Goal: Information Seeking & Learning: Learn about a topic

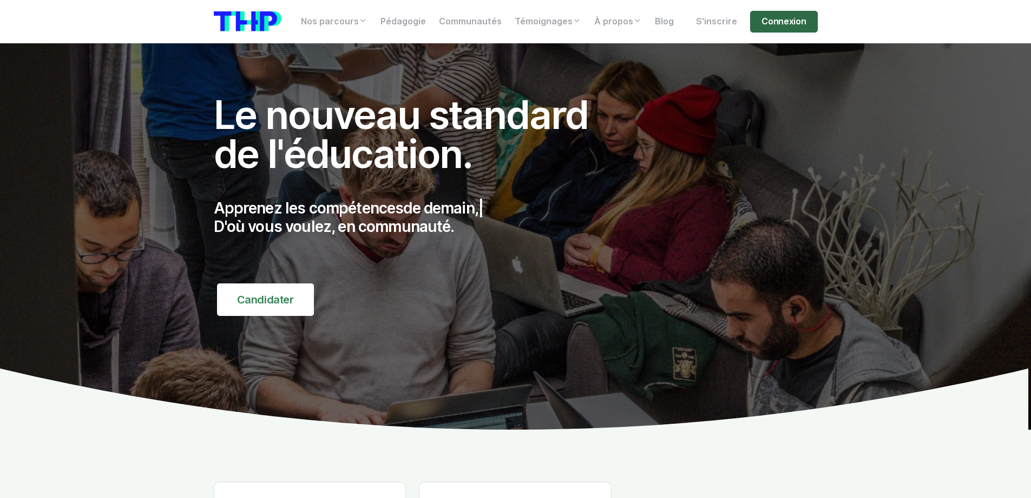
click at [774, 26] on link "Connexion" at bounding box center [783, 22] width 67 height 22
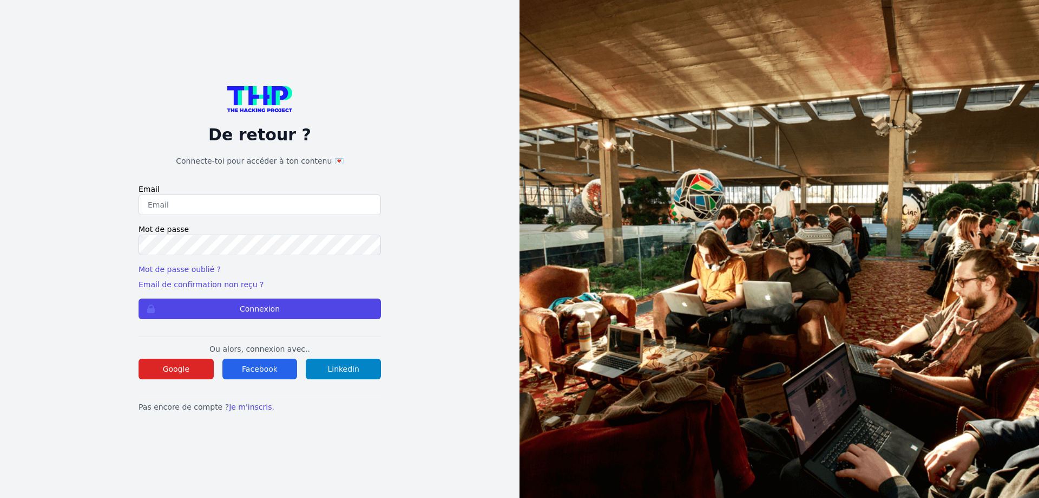
click at [185, 218] on form "Email Mot de passe Mot de passe oublié ? Email de confirmation non reçu ? Conne…" at bounding box center [260, 251] width 243 height 135
click at [191, 195] on input "email" at bounding box center [260, 204] width 243 height 21
type input "lilian.h.l.muller@gmail.com"
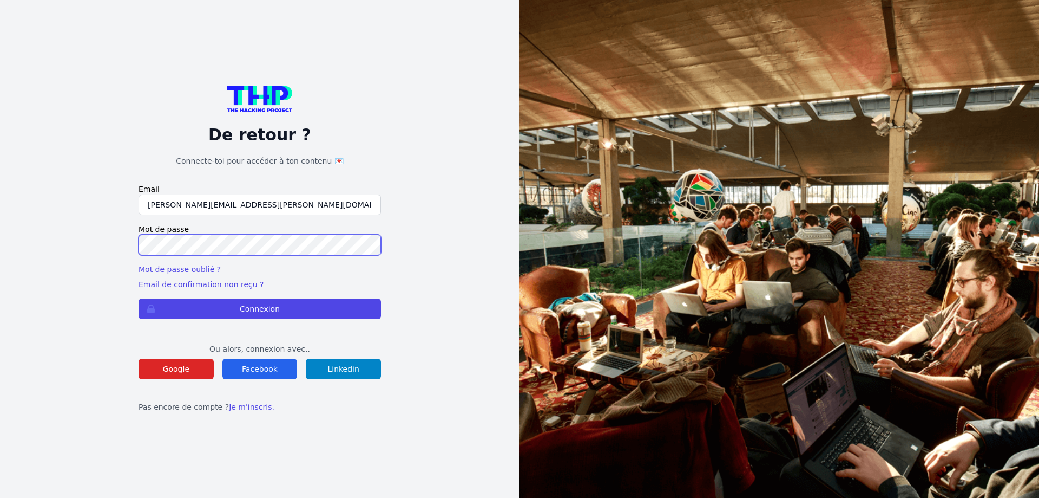
click at [139, 298] on button "Connexion" at bounding box center [260, 308] width 243 height 21
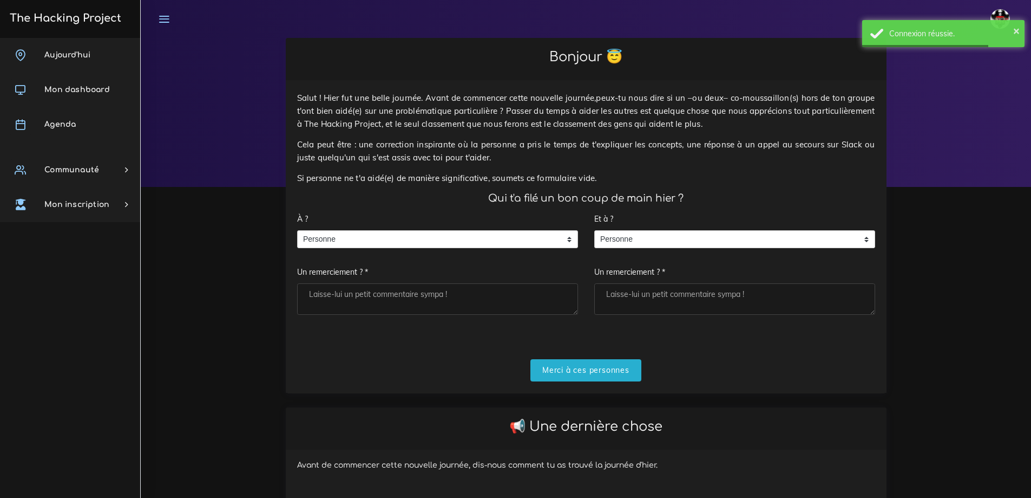
click at [409, 228] on div "À ? Personne Personne Personne Un remerciement ? *" at bounding box center [437, 261] width 281 height 107
click at [390, 238] on span "Personne" at bounding box center [430, 239] width 264 height 17
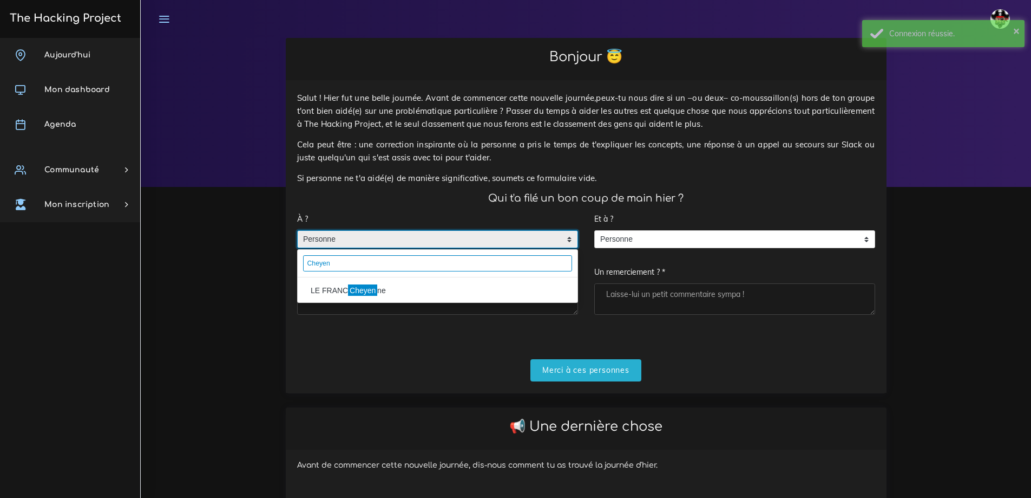
type input "Cheyen"
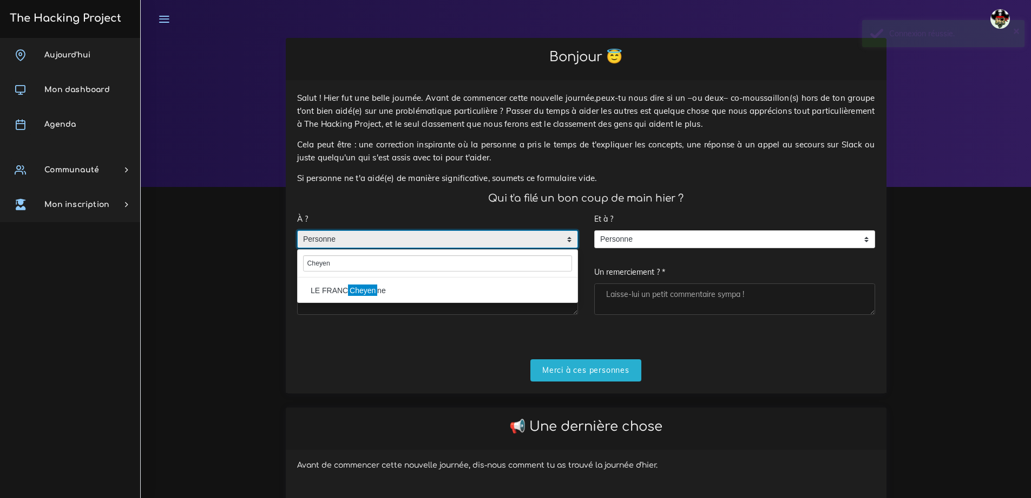
click at [392, 287] on li "LE FRANC Cheyen ne" at bounding box center [438, 290] width 280 height 17
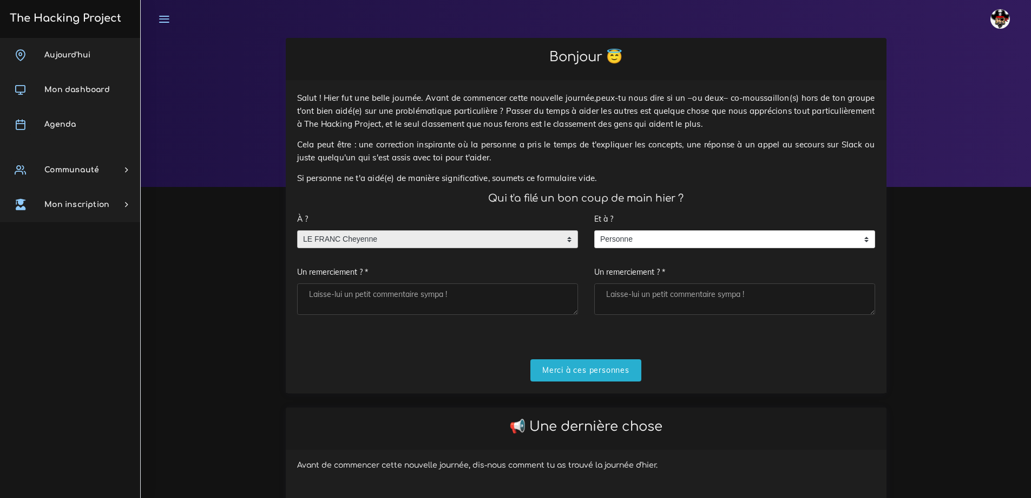
click at [373, 301] on textarea "Un remerciement ? *" at bounding box center [437, 298] width 281 height 31
type textarea "Merci"
click at [586, 377] on input "Merci à ces personnes" at bounding box center [586, 370] width 111 height 22
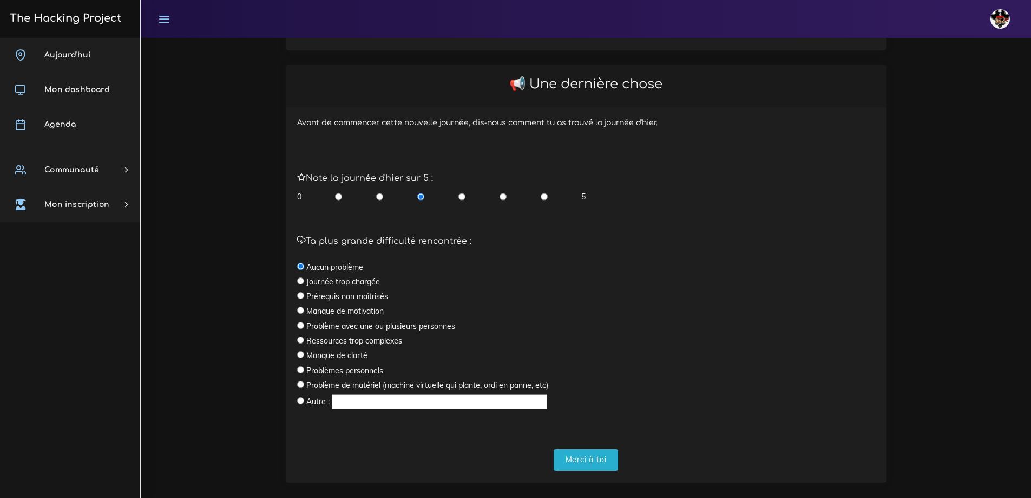
scroll to position [217, 0]
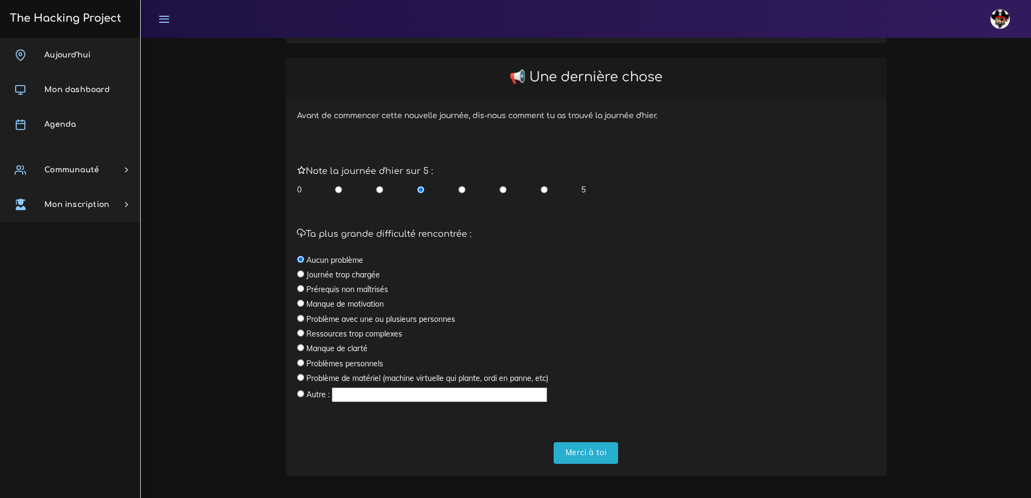
click at [546, 192] on input "radio" at bounding box center [544, 189] width 7 height 11
radio input "true"
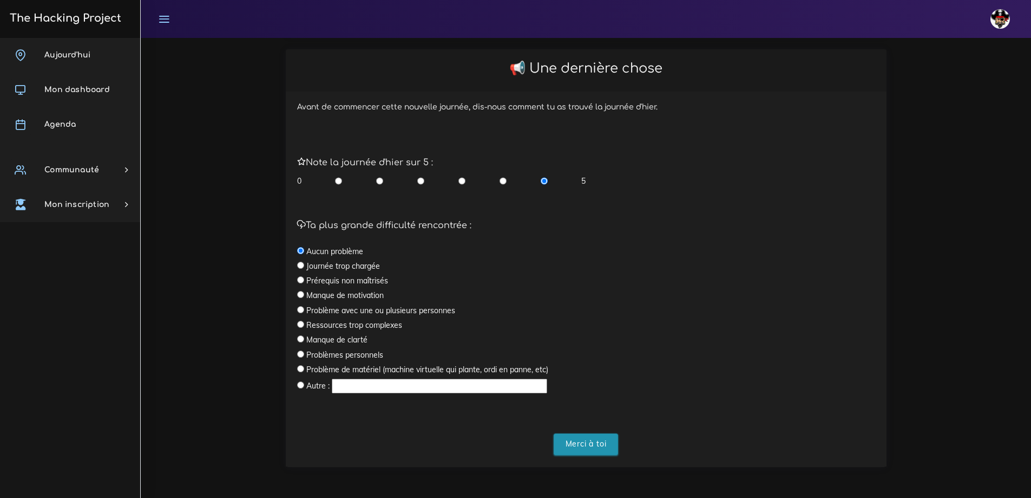
click at [602, 442] on input "Merci à toi" at bounding box center [586, 444] width 65 height 22
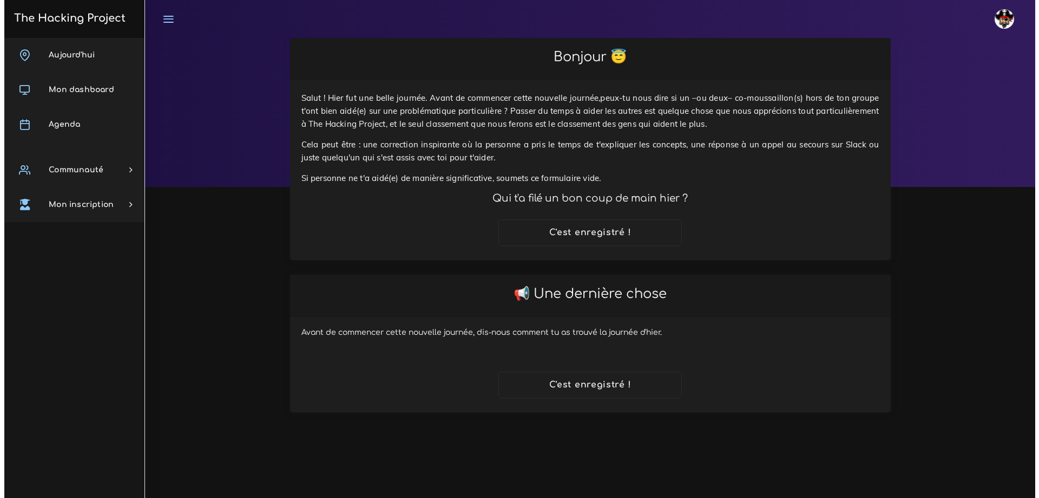
scroll to position [0, 0]
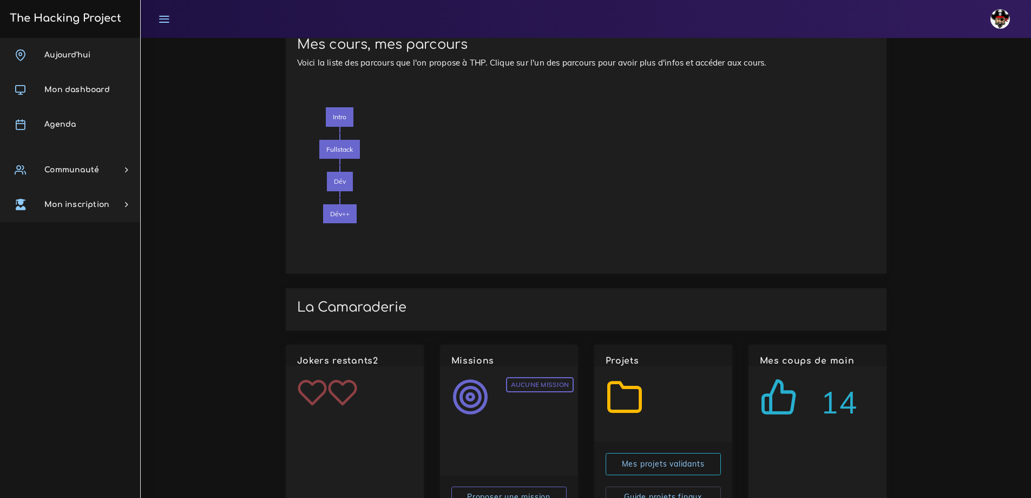
scroll to position [677, 0]
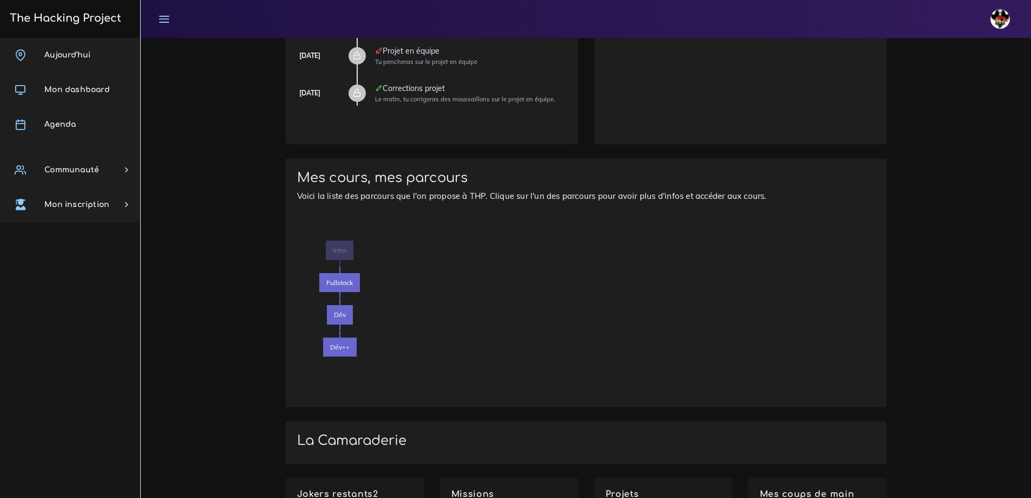
click at [339, 252] on span "Intro" at bounding box center [340, 249] width 28 height 19
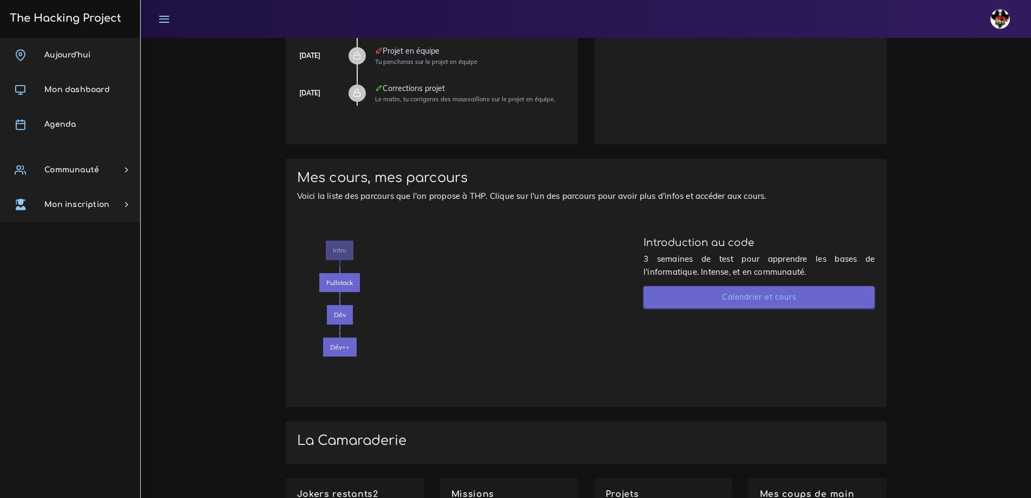
click at [740, 294] on link "Calendrier et cours" at bounding box center [760, 297] width 232 height 22
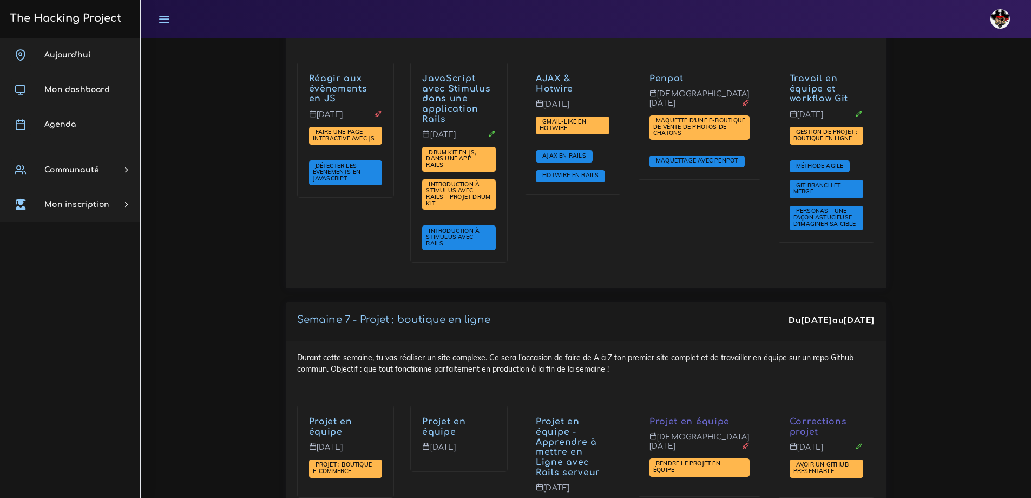
scroll to position [3411, 0]
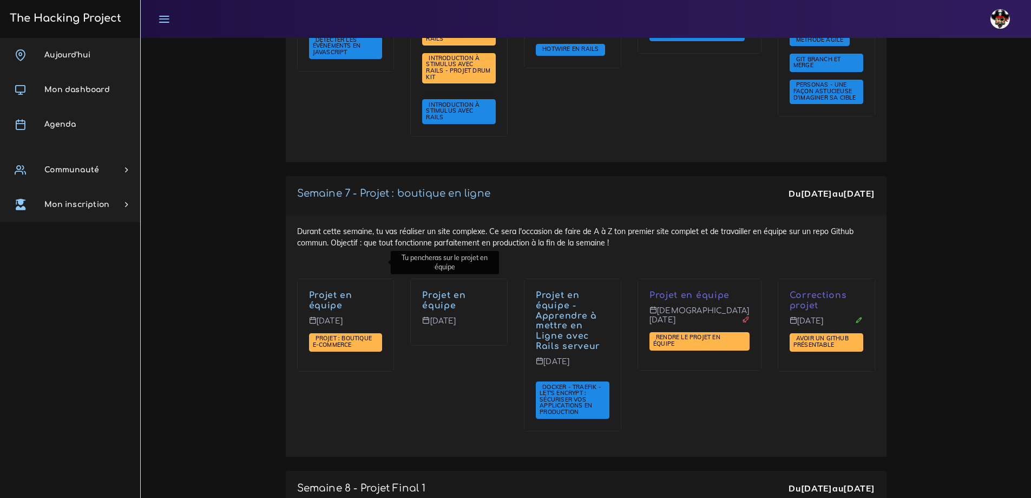
click at [333, 290] on link "Projet en équipe" at bounding box center [330, 300] width 43 height 20
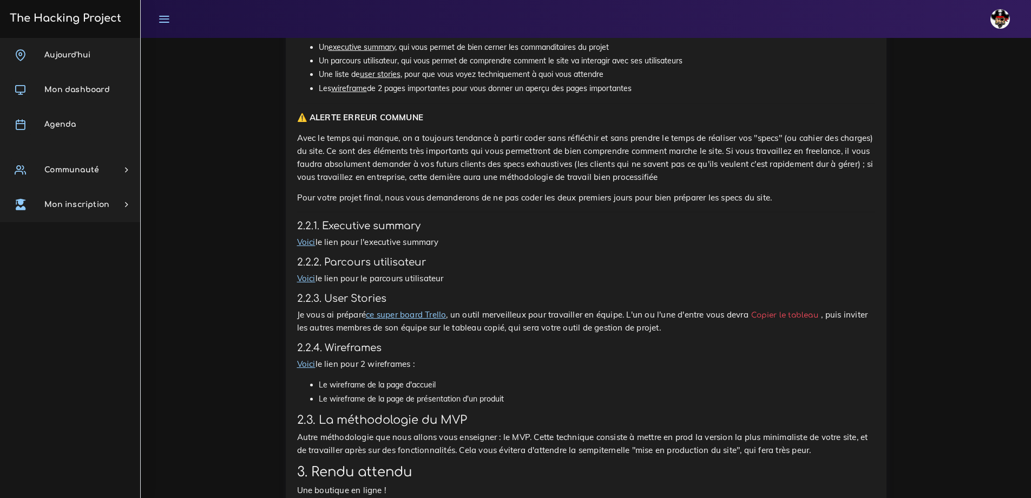
scroll to position [811, 0]
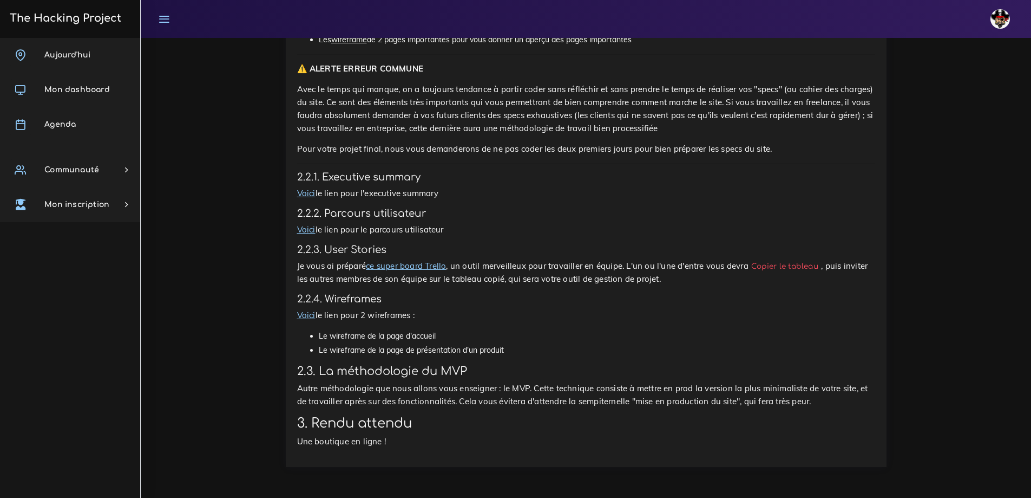
drag, startPoint x: 420, startPoint y: 265, endPoint x: 405, endPoint y: 290, distance: 28.1
drag, startPoint x: 334, startPoint y: 250, endPoint x: 389, endPoint y: 254, distance: 55.3
click at [389, 254] on h4 "2.2.3. User Stories" at bounding box center [586, 250] width 578 height 12
click at [370, 252] on h4 "2.2.3. User Stories" at bounding box center [586, 250] width 578 height 12
click at [354, 210] on h4 "2.2.2. Parcours utilisateur" at bounding box center [586, 213] width 578 height 12
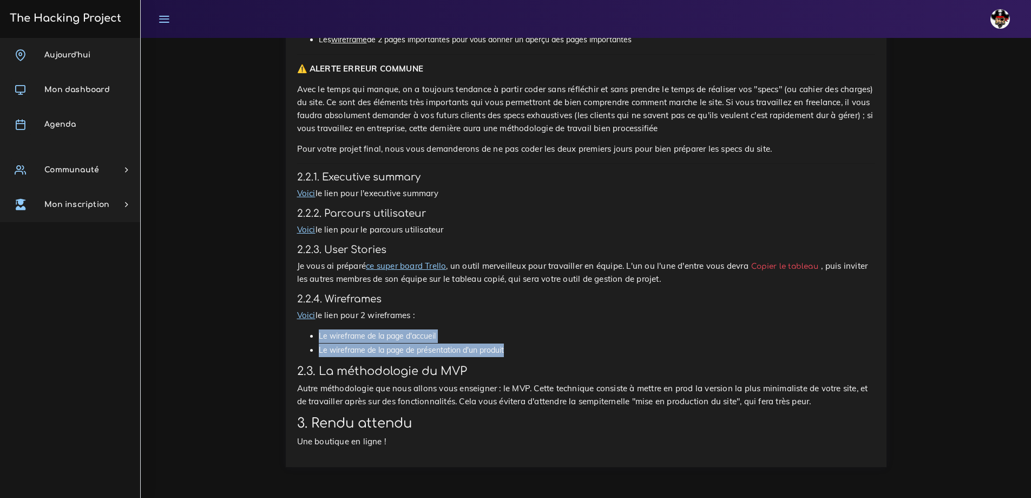
drag, startPoint x: 319, startPoint y: 336, endPoint x: 522, endPoint y: 346, distance: 203.3
click at [522, 346] on ul "Le wireframe de la page d'accueil Le wireframe de la page de présentation d'un …" at bounding box center [586, 342] width 578 height 27
click at [515, 358] on div "Projet : boutique e-commerce Tu devras faire un site en équipe pendant une peti…" at bounding box center [586, 36] width 578 height 823
drag, startPoint x: 512, startPoint y: 353, endPoint x: 316, endPoint y: 337, distance: 196.6
click at [316, 337] on ul "Le wireframe de la page d'accueil Le wireframe de la page de présentation d'un …" at bounding box center [586, 342] width 578 height 27
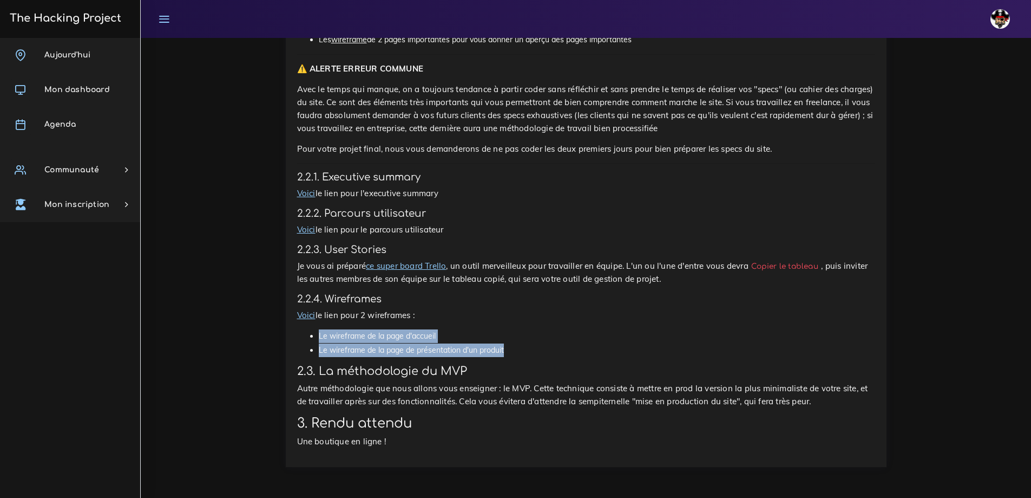
click at [369, 333] on li "Le wireframe de la page d'accueil" at bounding box center [597, 336] width 557 height 14
